Goal: Task Accomplishment & Management: Complete application form

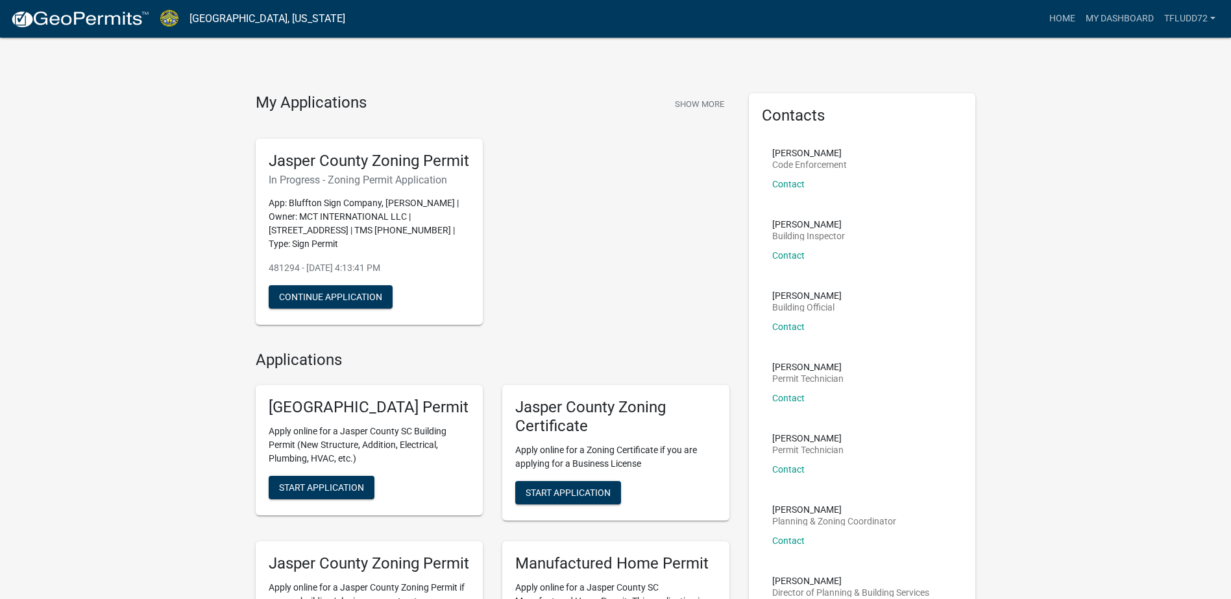
click at [620, 232] on div "Jasper County Zoning Permit In Progress - Zoning Permit Application App: Blufft…" at bounding box center [492, 232] width 493 height 208
click at [607, 334] on div "Jasper County Zoning Permit In Progress - Zoning Permit Application App: Blufft…" at bounding box center [492, 232] width 493 height 208
click at [1118, 19] on link "My Dashboard" at bounding box center [1119, 18] width 78 height 25
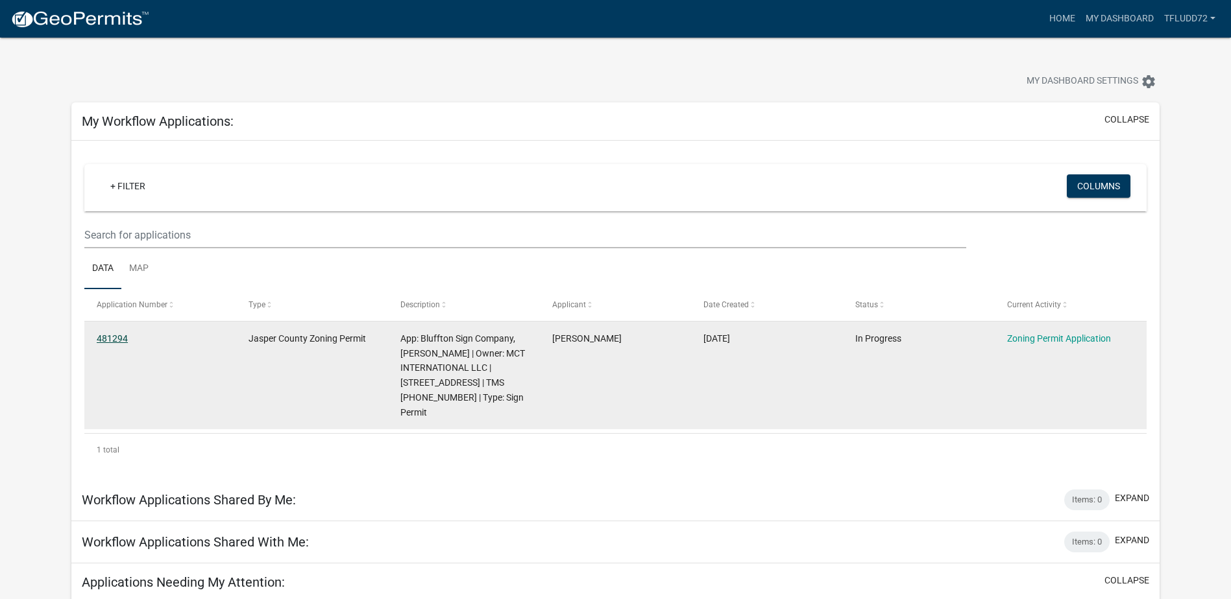
click at [104, 337] on link "481294" at bounding box center [112, 338] width 31 height 10
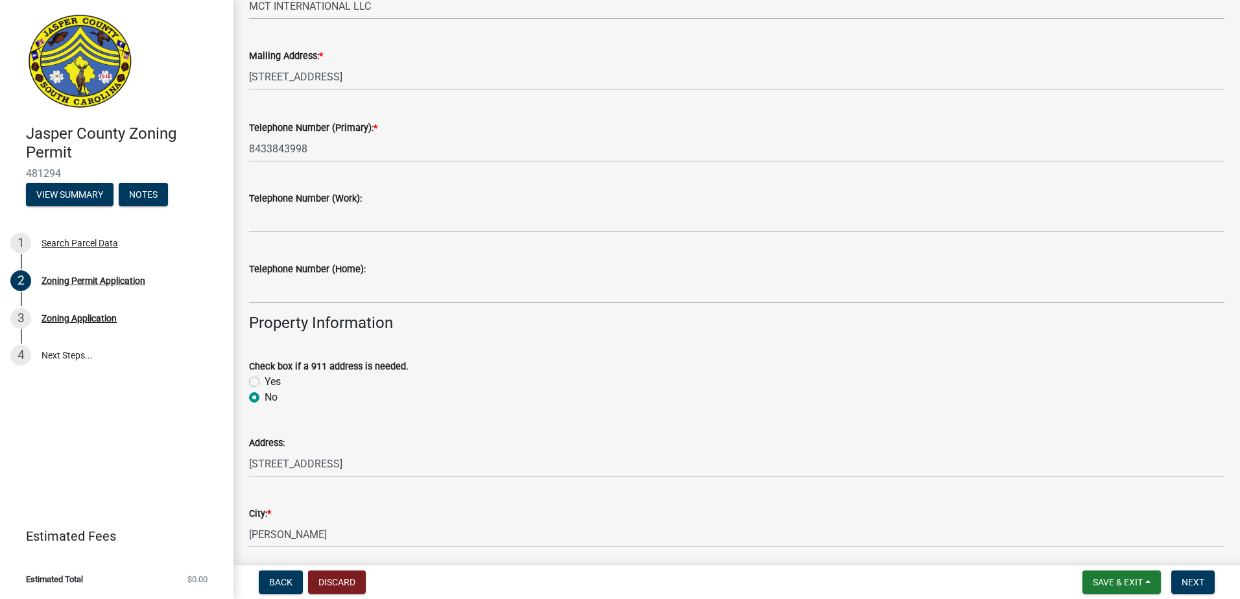
scroll to position [389, 0]
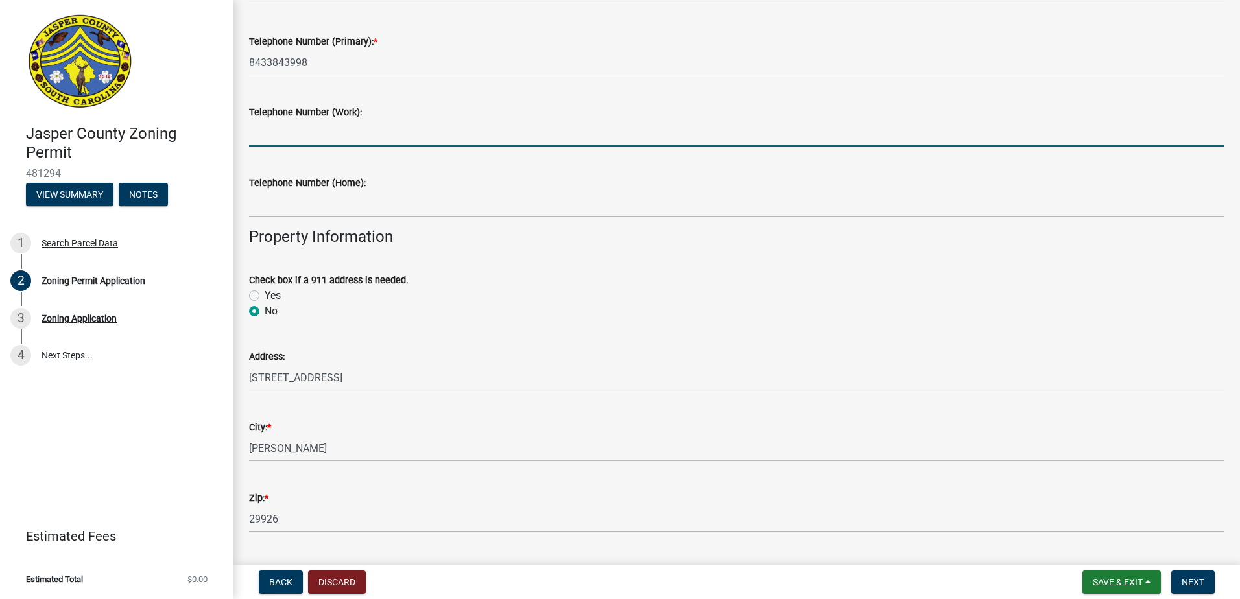
click at [304, 140] on input "Telephone Number (Work):" at bounding box center [737, 133] width 976 height 27
type input "N/A"
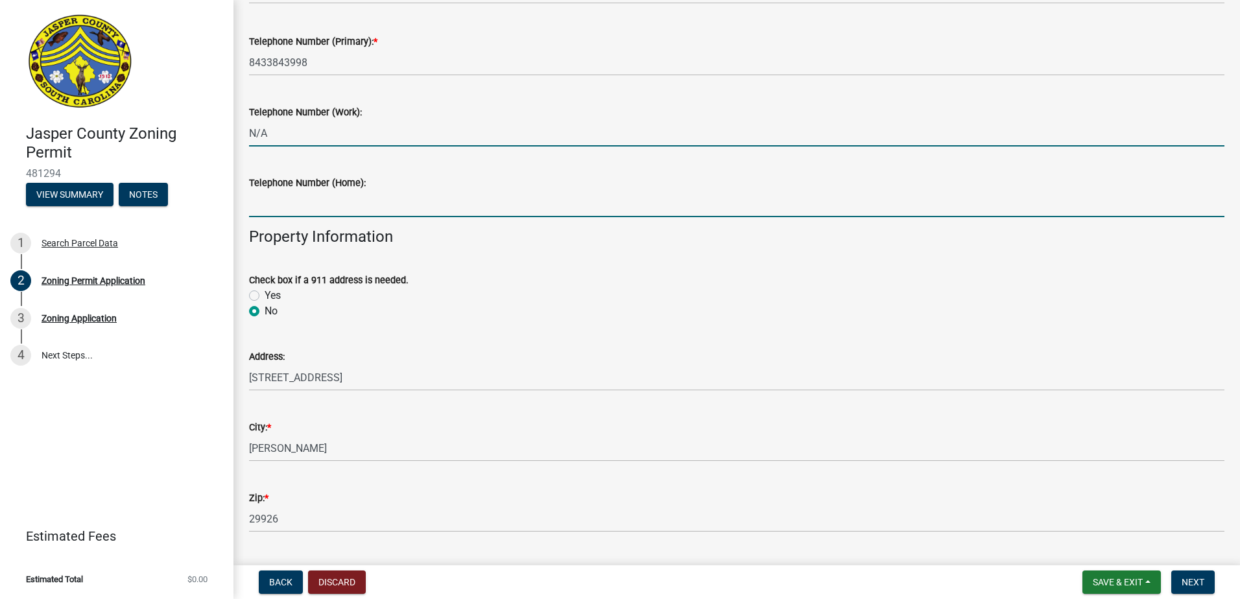
click at [382, 206] on input "Telephone Number (Home):" at bounding box center [737, 204] width 976 height 27
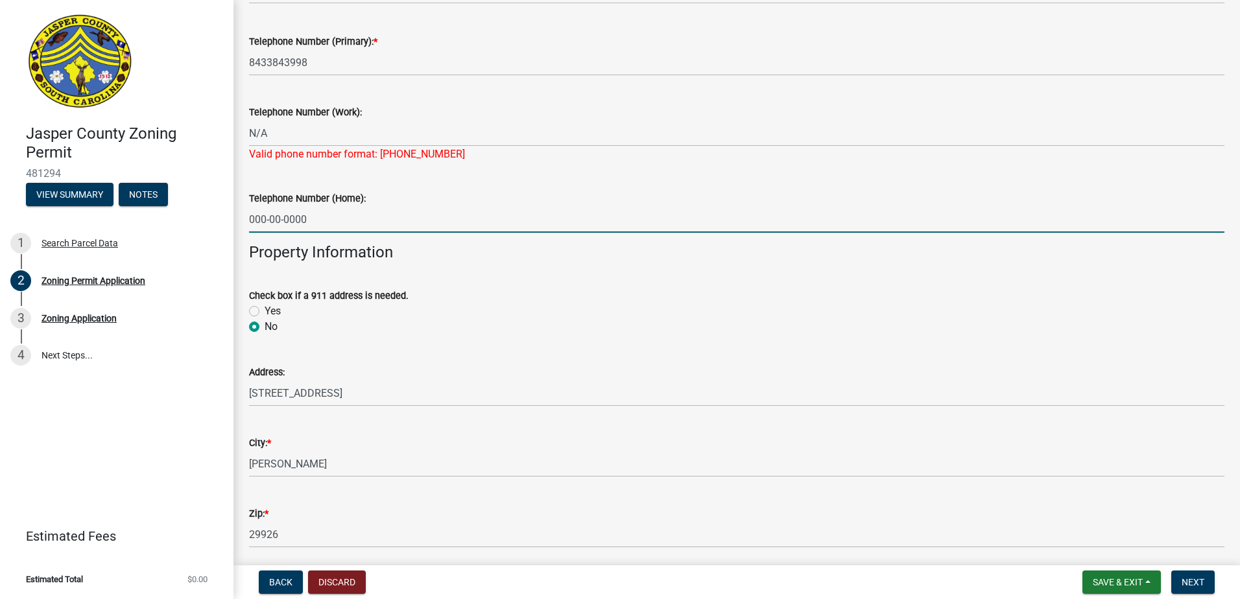
type input "000-00-0000"
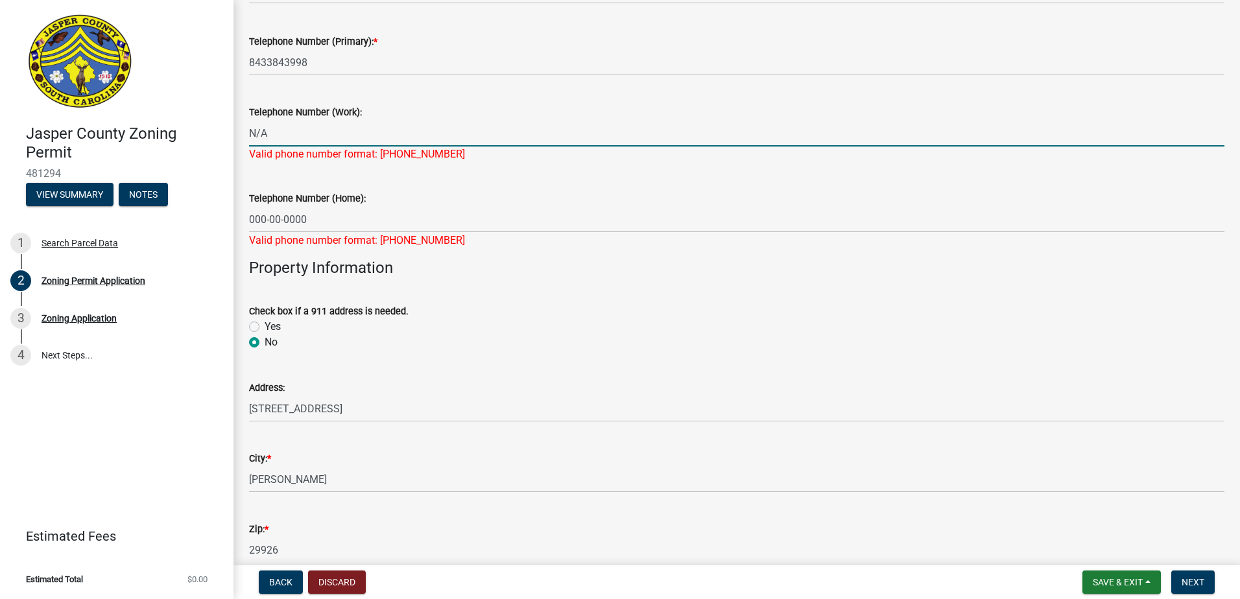
click at [390, 131] on input "N/A" at bounding box center [737, 133] width 976 height 27
type input "N"
type input "843-384-3998"
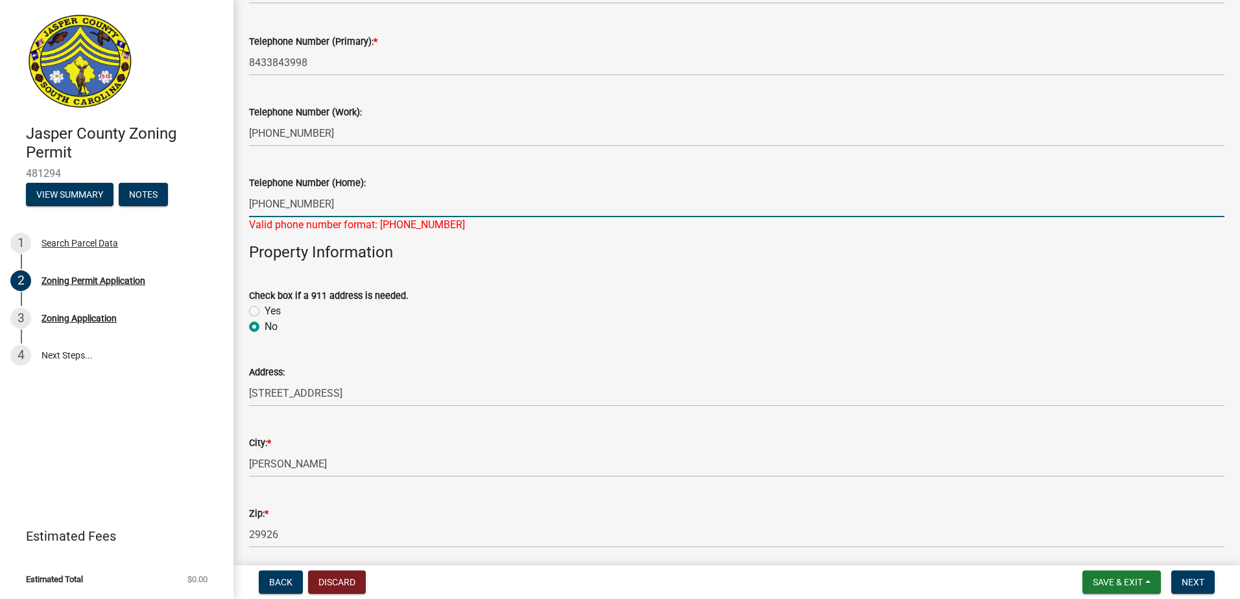
type input "843-384-3998"
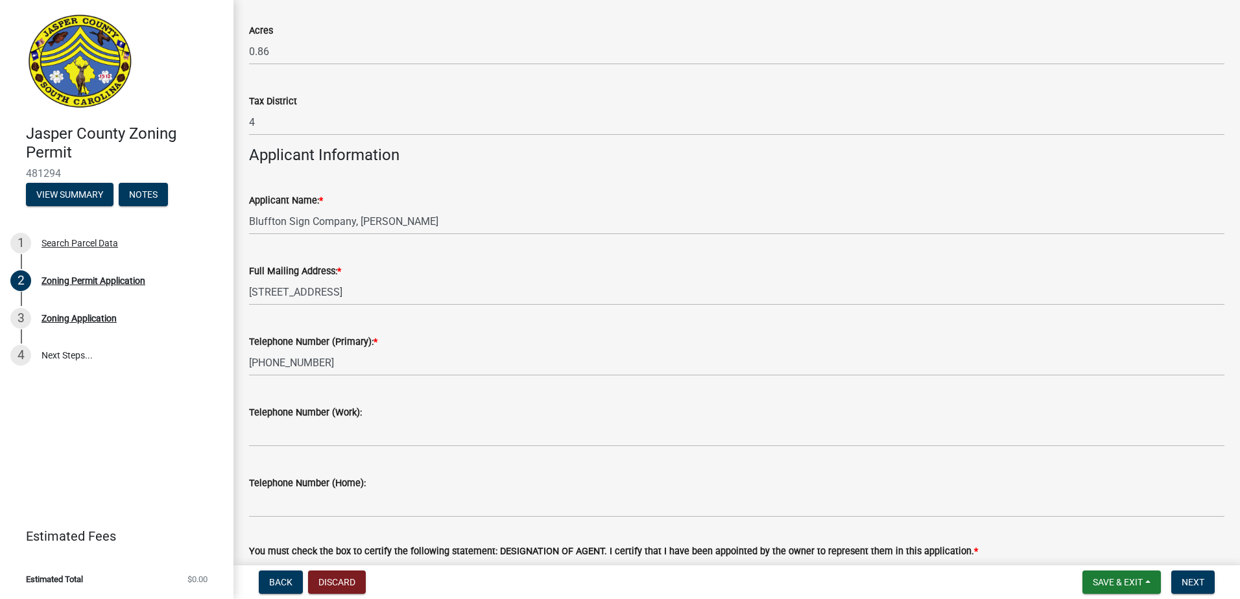
scroll to position [1168, 0]
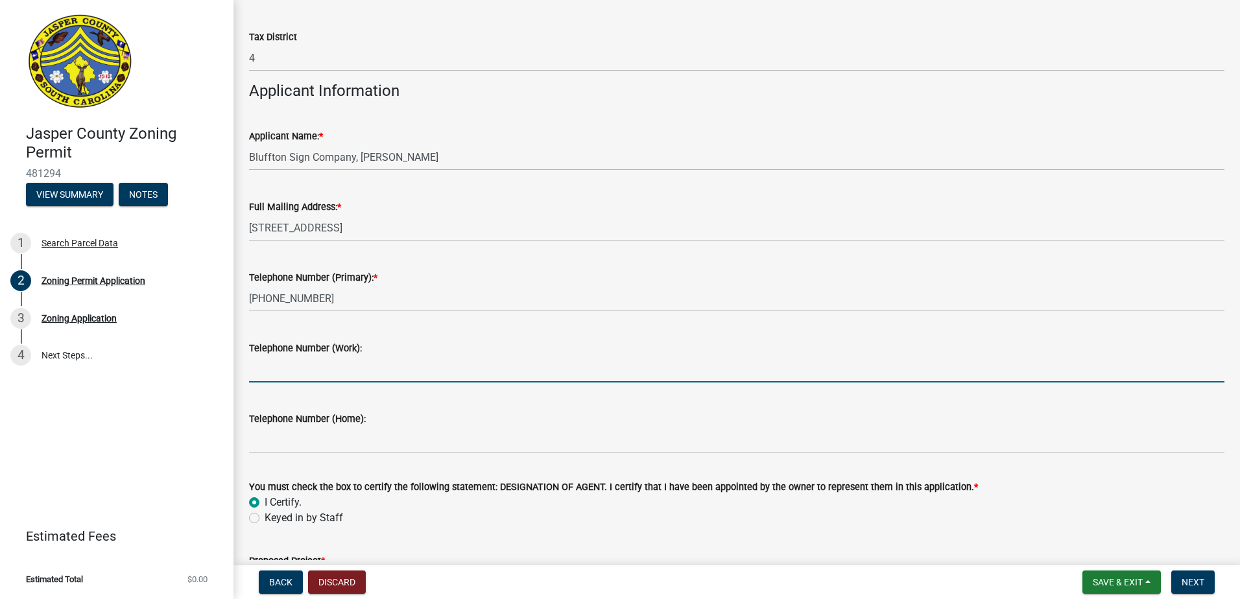
click at [305, 375] on input "Telephone Number (Work):" at bounding box center [737, 369] width 976 height 27
type input "843-384-3998"
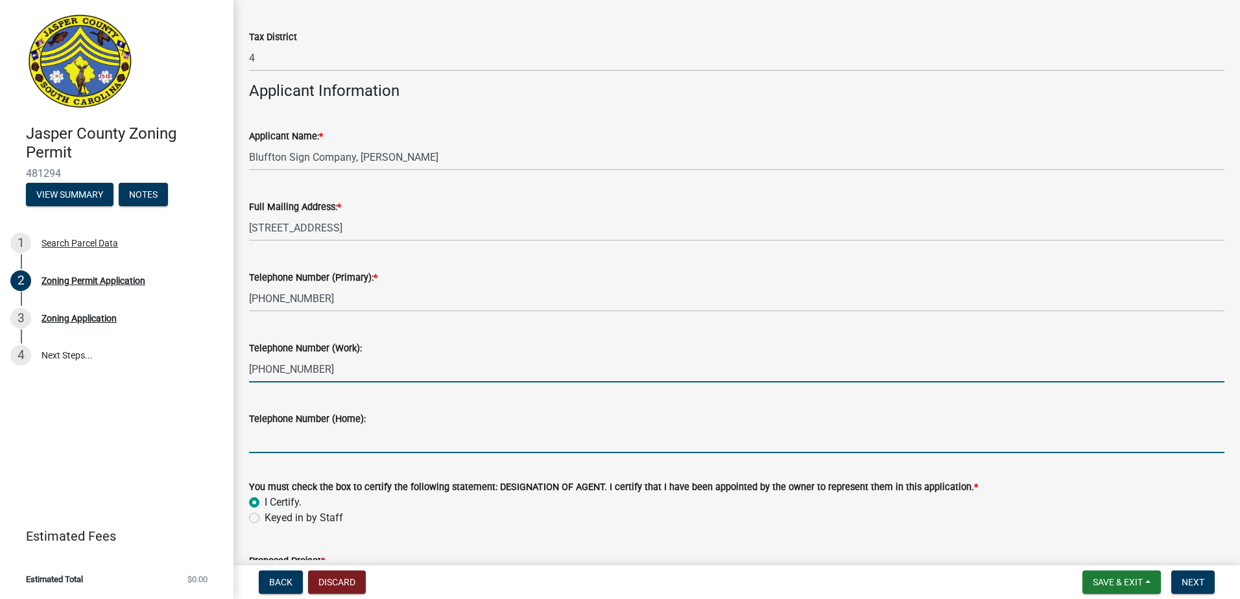
click at [319, 445] on input "Telephone Number (Home):" at bounding box center [737, 440] width 976 height 27
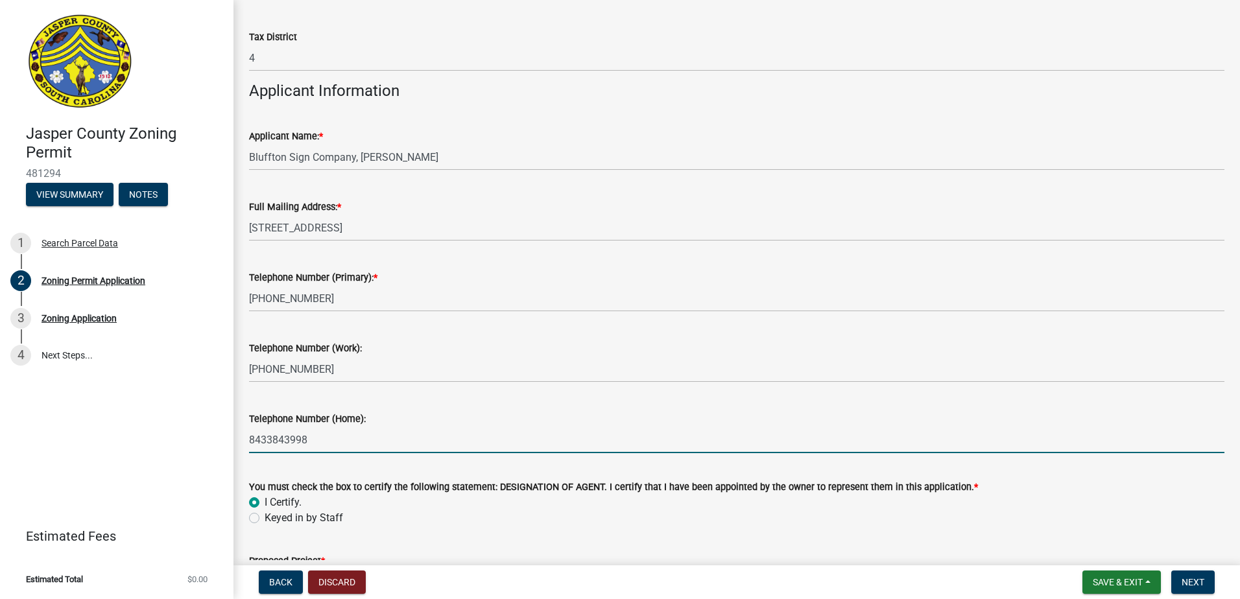
drag, startPoint x: 265, startPoint y: 440, endPoint x: 274, endPoint y: 440, distance: 8.4
click at [265, 440] on input "8433843998" at bounding box center [737, 440] width 976 height 27
click at [287, 439] on input "843-3843998" at bounding box center [737, 440] width 976 height 27
type input "843-384-3998"
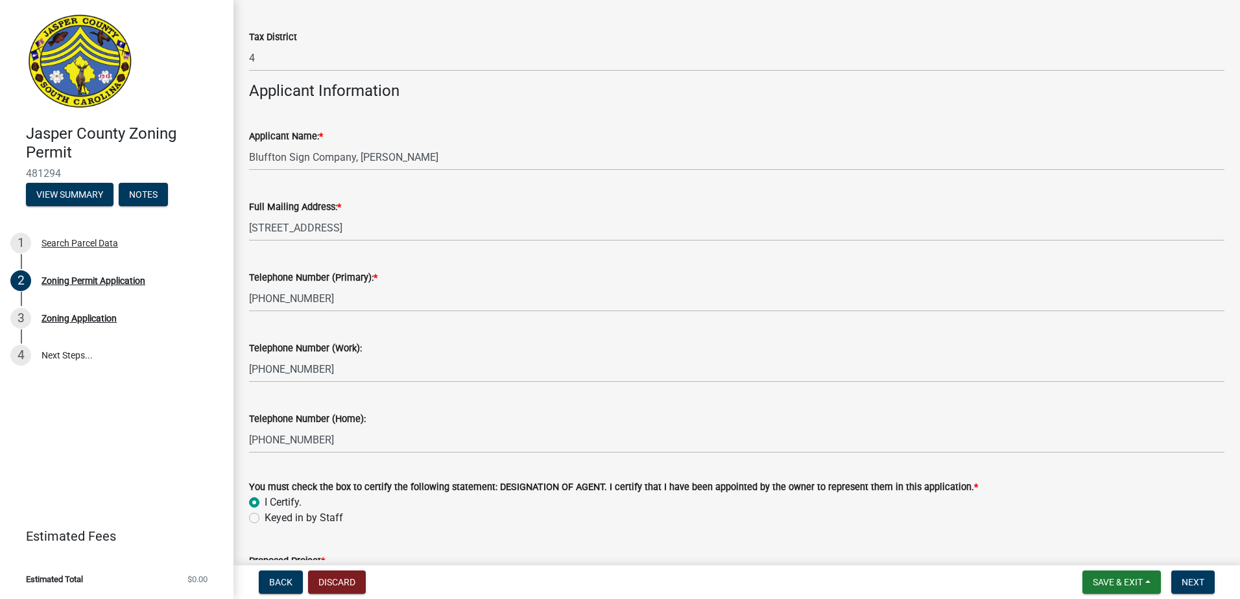
click at [514, 352] on div "Telephone Number (Work):" at bounding box center [737, 349] width 976 height 16
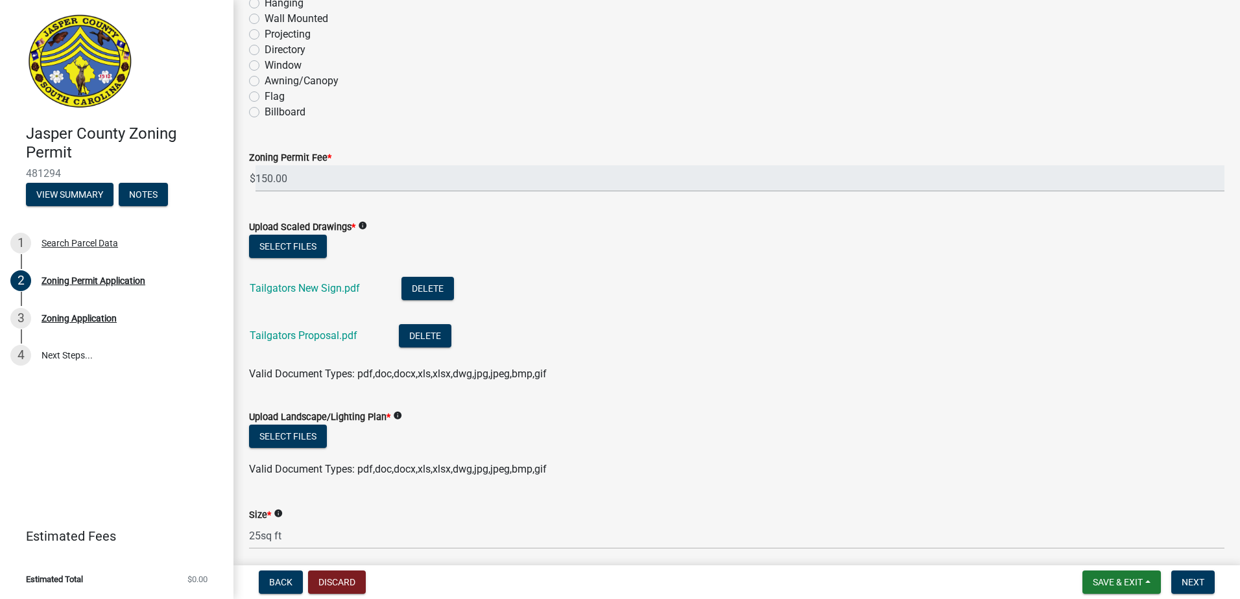
scroll to position [2011, 0]
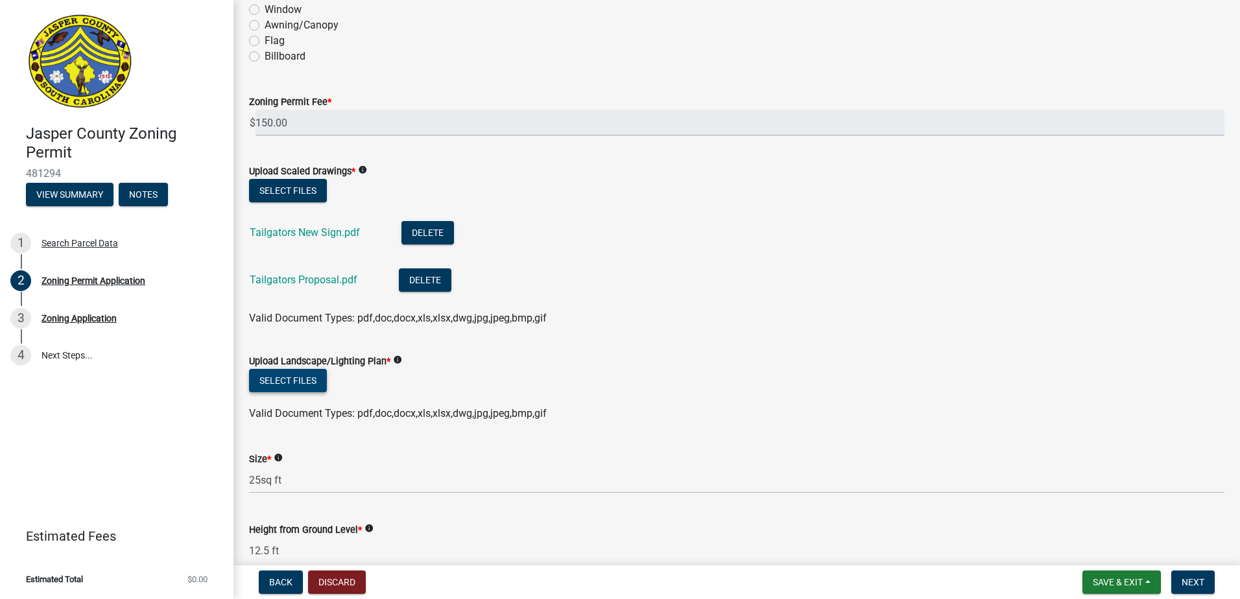
click at [285, 379] on button "Select files" at bounding box center [288, 380] width 78 height 23
click at [315, 378] on button "Select files" at bounding box center [288, 380] width 78 height 23
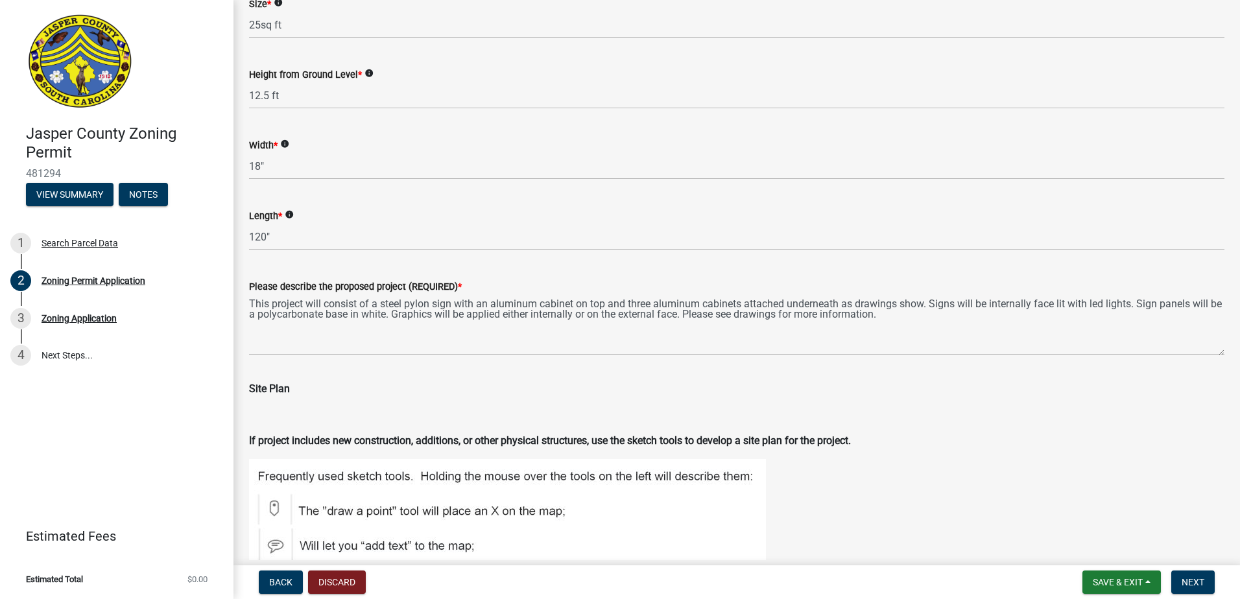
scroll to position [2530, 0]
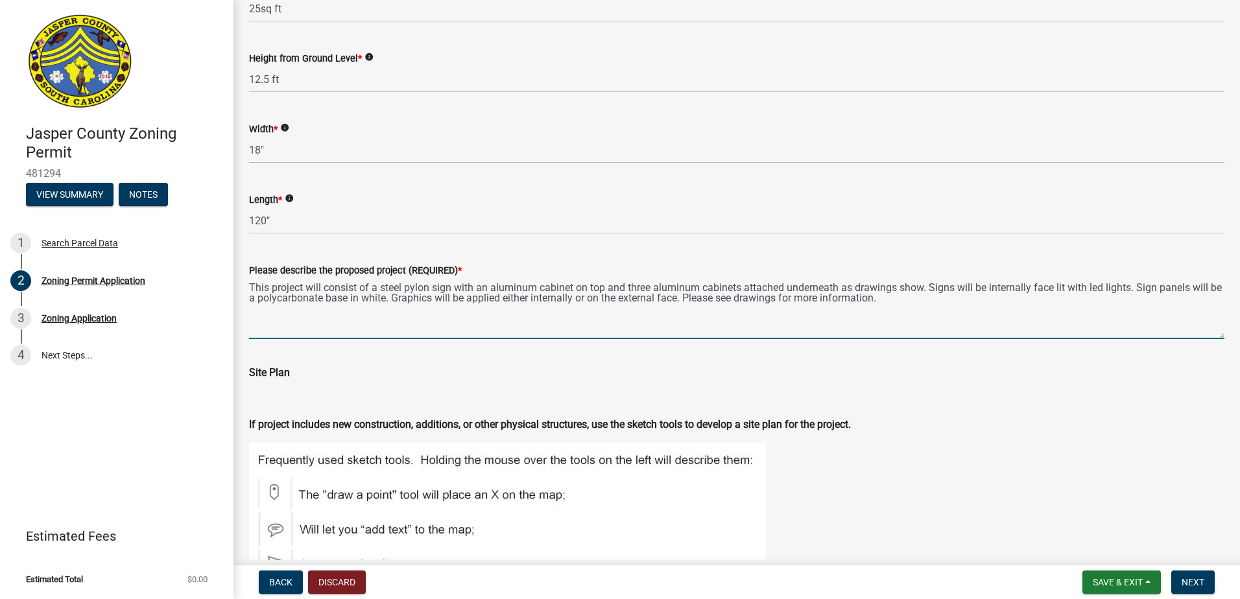
click at [889, 298] on textarea "This project will consist of a steel pylon sign with an aluminum cabinet on top…" at bounding box center [737, 308] width 976 height 61
click at [898, 296] on textarea "This project will consist of a steel pylon sign with an aluminum cabinet on top…" at bounding box center [737, 308] width 976 height 61
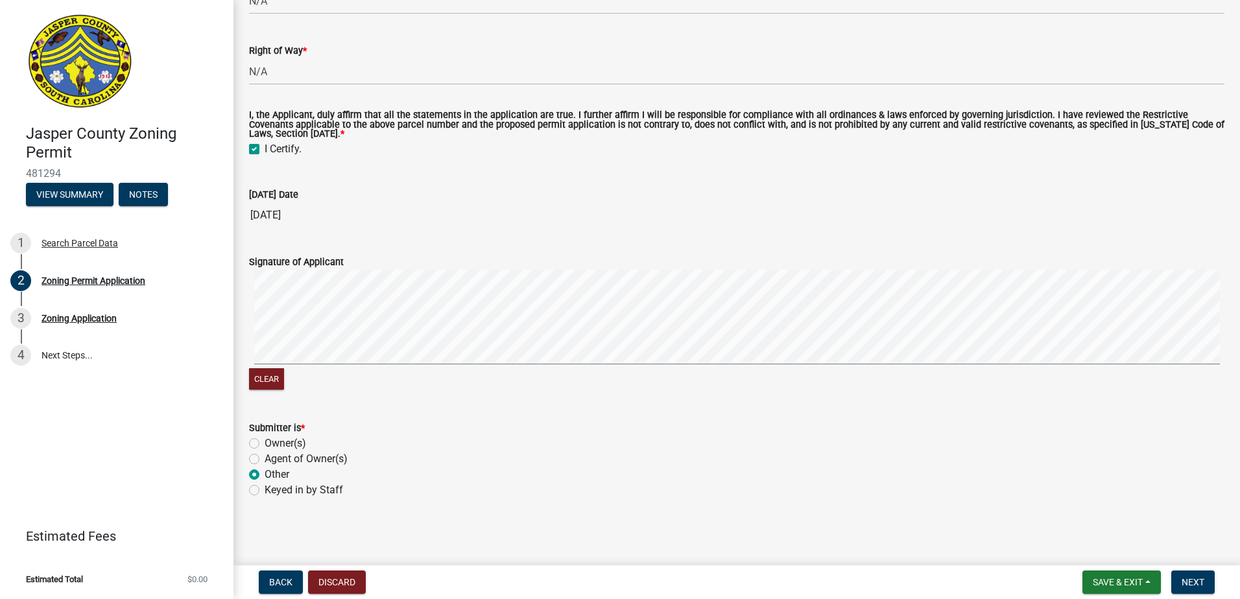
scroll to position [4095, 0]
type textarea "This project will consist of a steel pylon sign with an aluminum cabinet on top…"
click at [1193, 578] on span "Next" at bounding box center [1193, 582] width 23 height 10
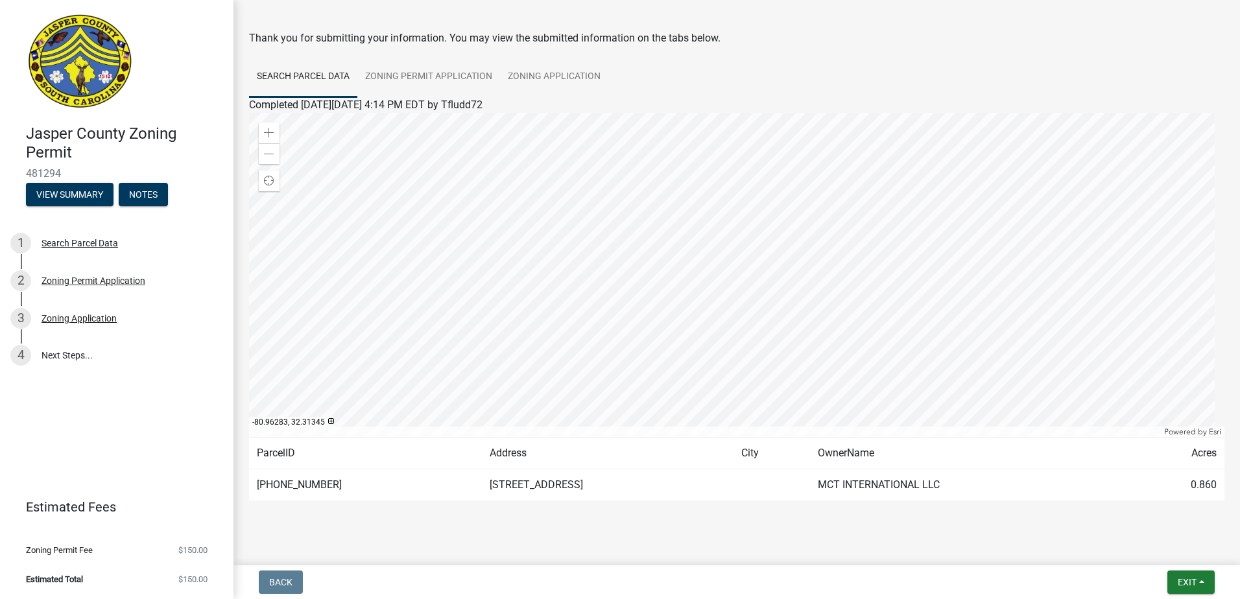
scroll to position [59, 0]
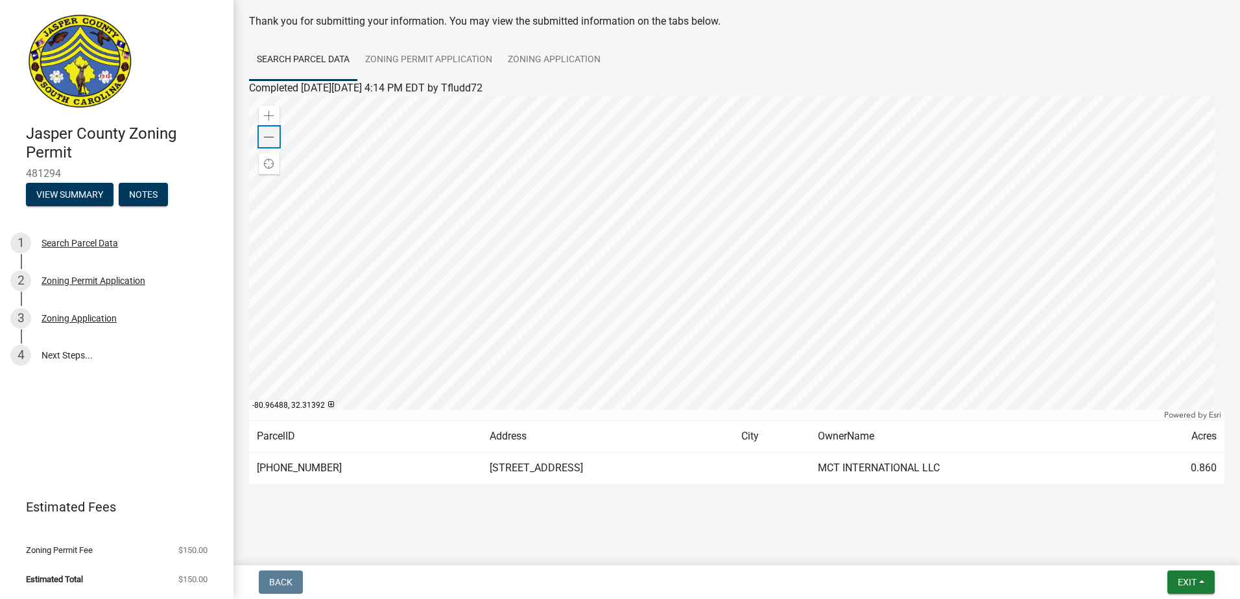
click at [264, 138] on span at bounding box center [269, 137] width 10 height 10
click at [272, 109] on div "Zoom in" at bounding box center [269, 116] width 21 height 21
click at [272, 142] on span at bounding box center [269, 137] width 10 height 10
